Goal: Task Accomplishment & Management: Use online tool/utility

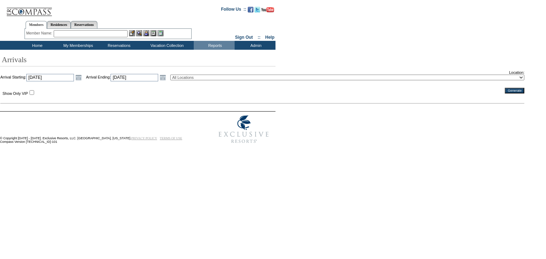
click at [208, 77] on select "All Locations 2024 The Founders Cup - Eden Club Founders Cup 2025 [US_STATE] [G…" at bounding box center [347, 78] width 354 height 6
select select "14"
click at [188, 75] on select "All Locations 2024 The Founders Cup - Eden Club Founders Cup 2025 [US_STATE] [G…" at bounding box center [347, 78] width 354 height 6
click at [83, 78] on link "Open the calendar popup." at bounding box center [79, 78] width 8 height 8
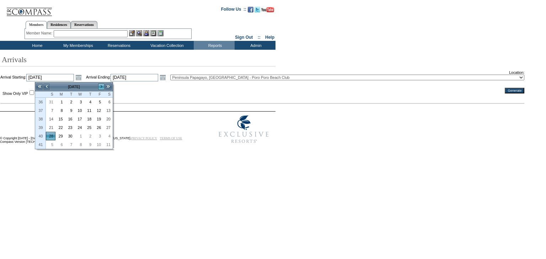
click at [101, 87] on link ">" at bounding box center [101, 86] width 7 height 7
click at [50, 117] on link "11" at bounding box center [50, 119] width 9 height 8
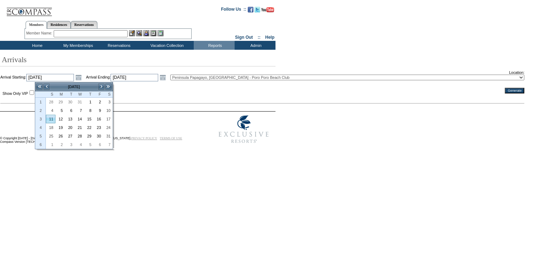
type input "[DATE]"
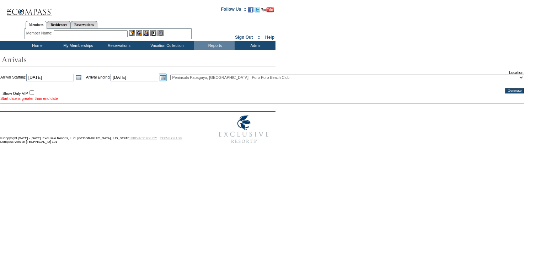
click at [167, 78] on link "Open the calendar popup." at bounding box center [163, 78] width 8 height 8
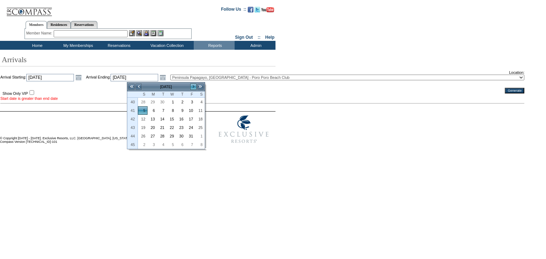
click at [195, 86] on link ">" at bounding box center [193, 86] width 7 height 7
click at [143, 127] on link "18" at bounding box center [142, 128] width 9 height 8
type input "[DATE]"
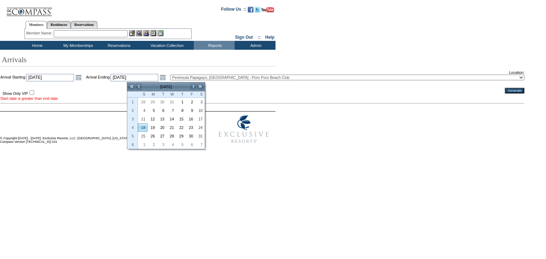
type input "[DATE]"
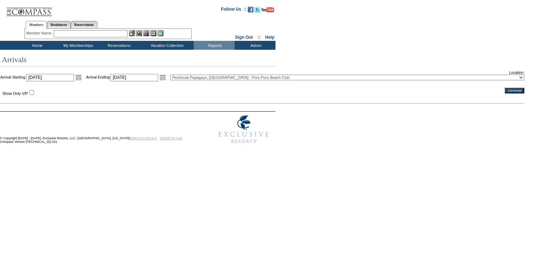
click at [505, 91] on input "Generate" at bounding box center [515, 91] width 20 height 6
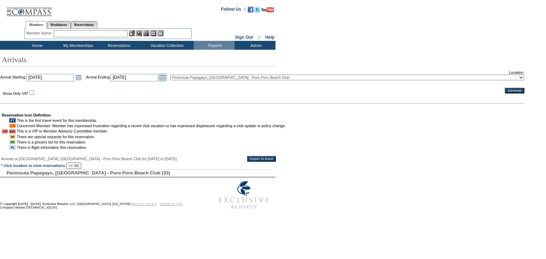
click at [167, 76] on link "Open the calendar popup." at bounding box center [163, 78] width 8 height 8
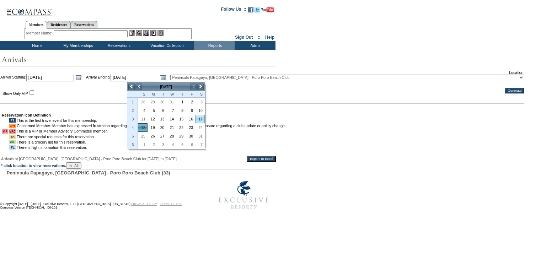
click at [200, 118] on link "17" at bounding box center [200, 119] width 9 height 8
type input "[DATE]"
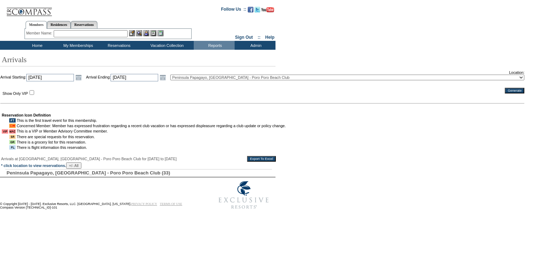
click at [505, 93] on input "Generate" at bounding box center [515, 91] width 20 height 6
